Goal: Find specific page/section: Find specific page/section

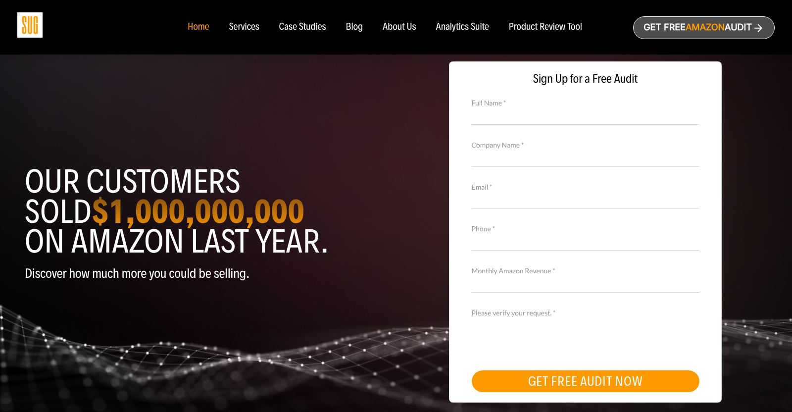
click at [409, 26] on div "About Us" at bounding box center [399, 27] width 34 height 11
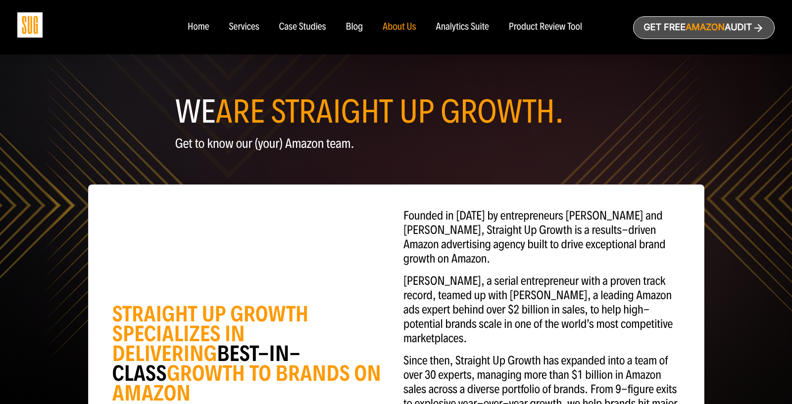
click at [241, 28] on div "Services" at bounding box center [244, 27] width 30 height 11
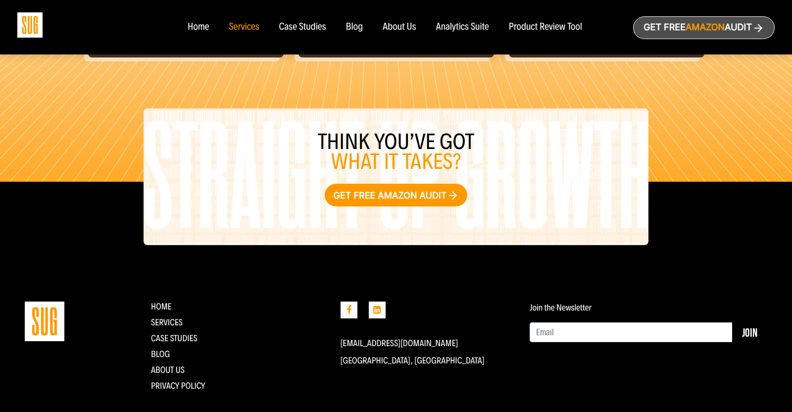
scroll to position [1154, 0]
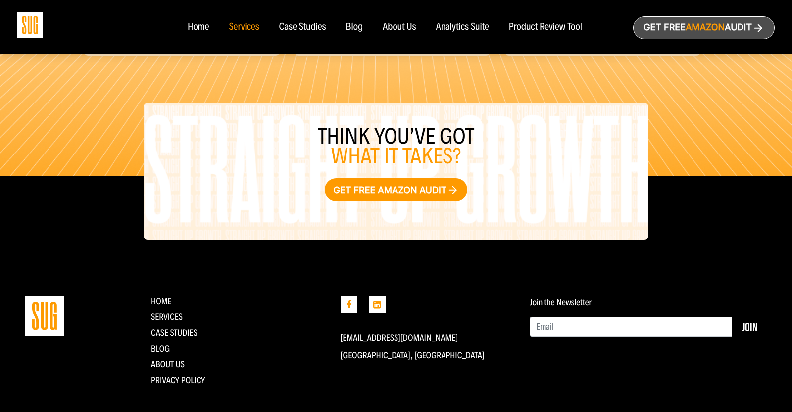
click at [477, 26] on div "Analytics Suite" at bounding box center [462, 27] width 53 height 11
